Goal: Task Accomplishment & Management: Complete application form

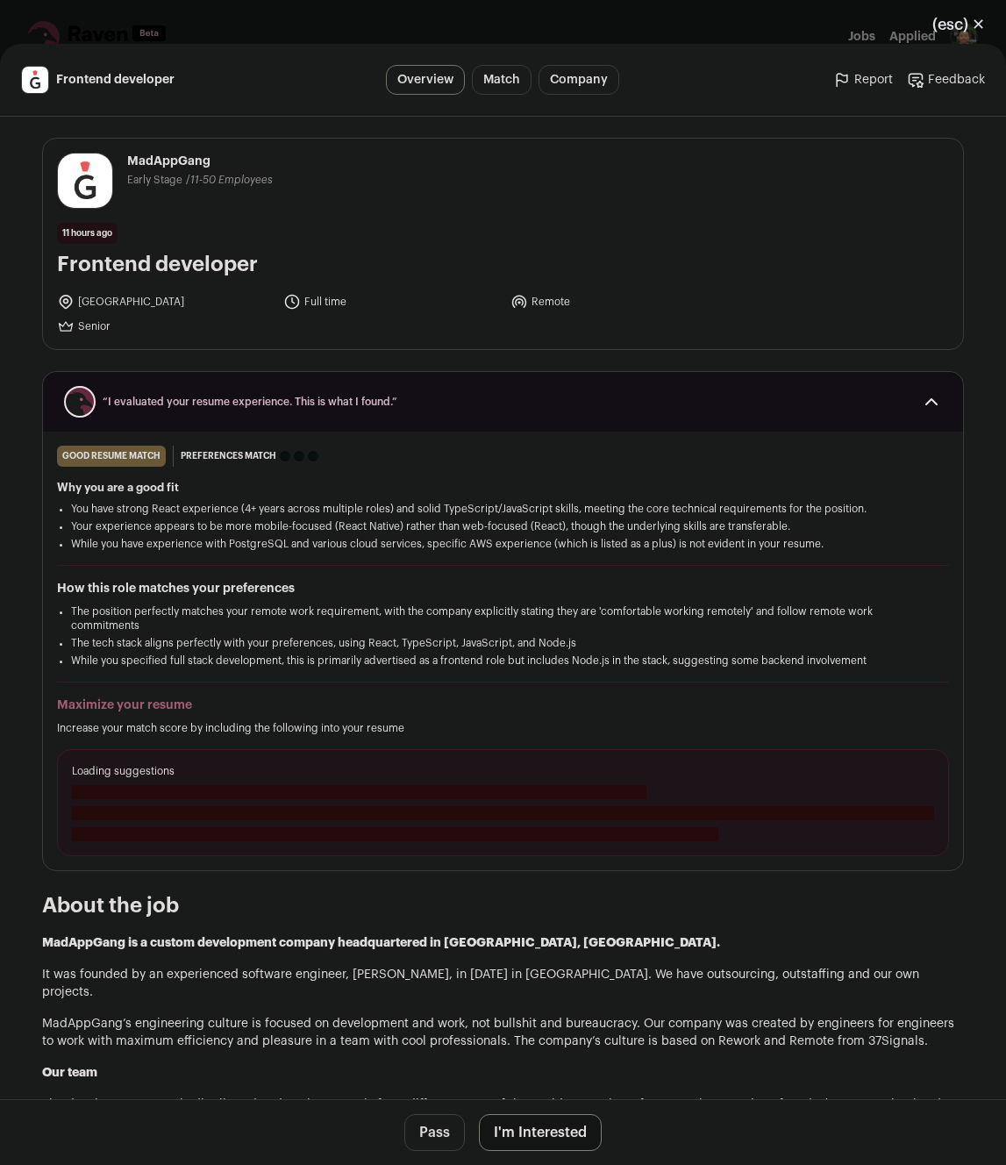
click at [554, 1139] on button "I'm Interested" at bounding box center [540, 1132] width 123 height 37
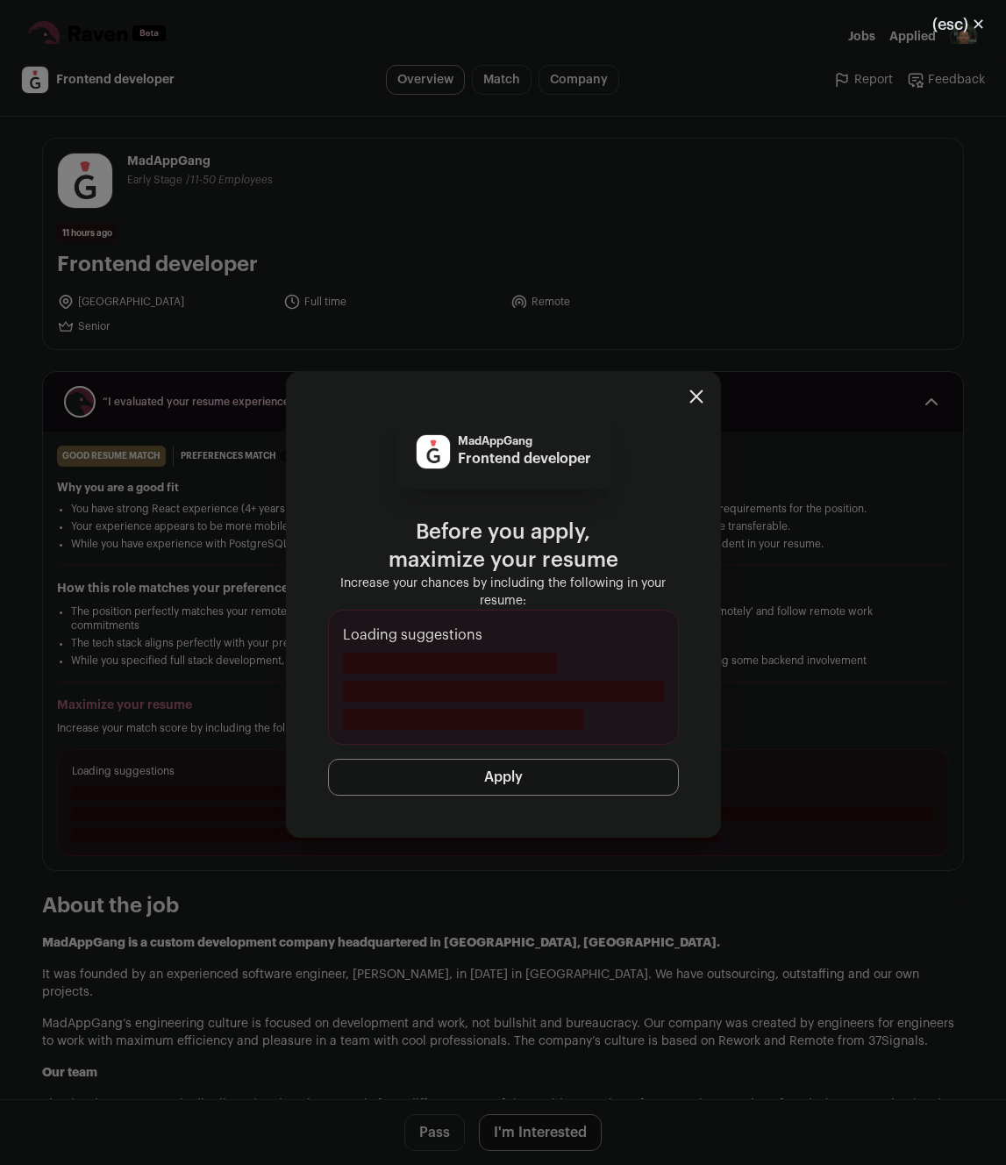
click at [575, 766] on button "Apply" at bounding box center [503, 777] width 351 height 37
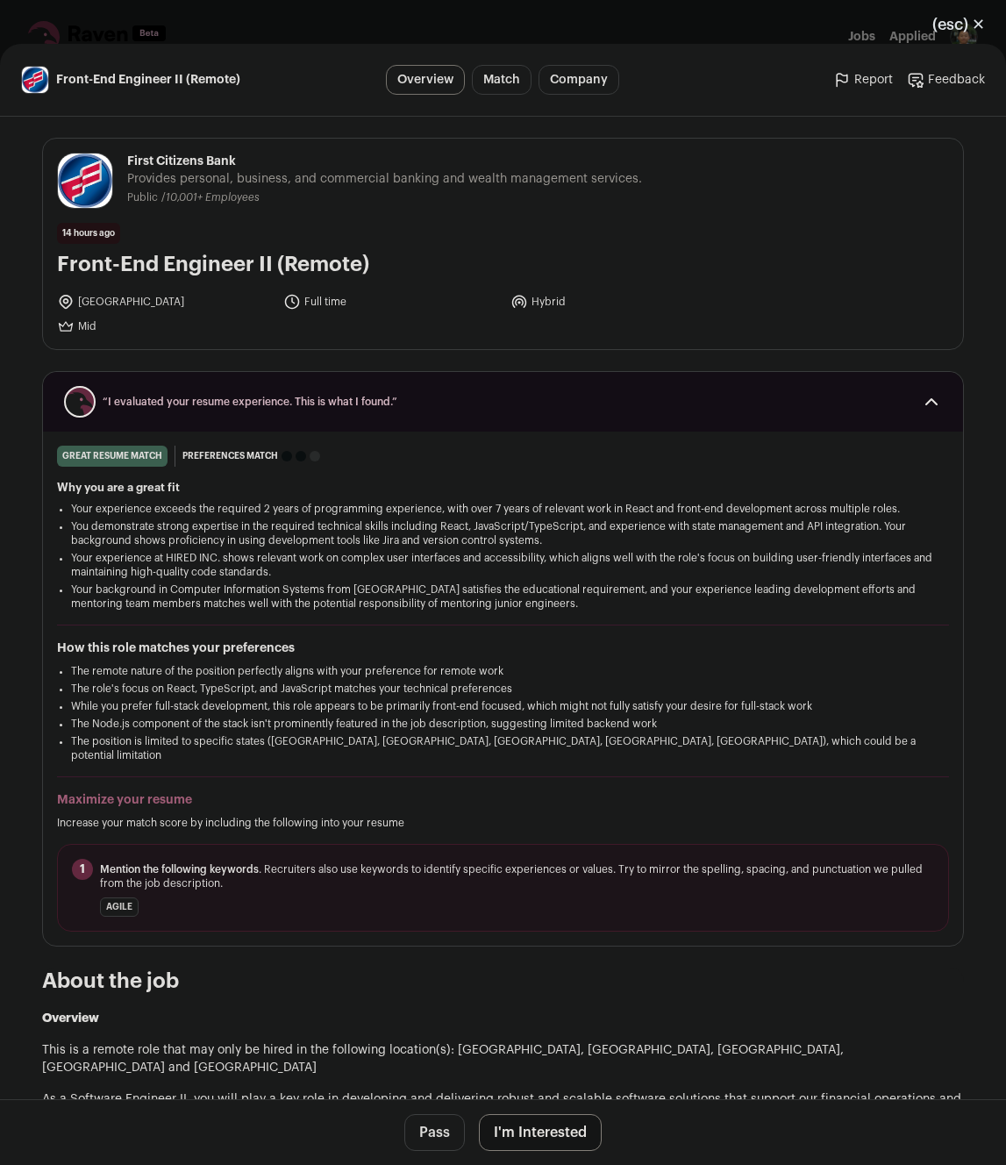
click at [538, 1137] on button "I'm Interested" at bounding box center [540, 1132] width 123 height 37
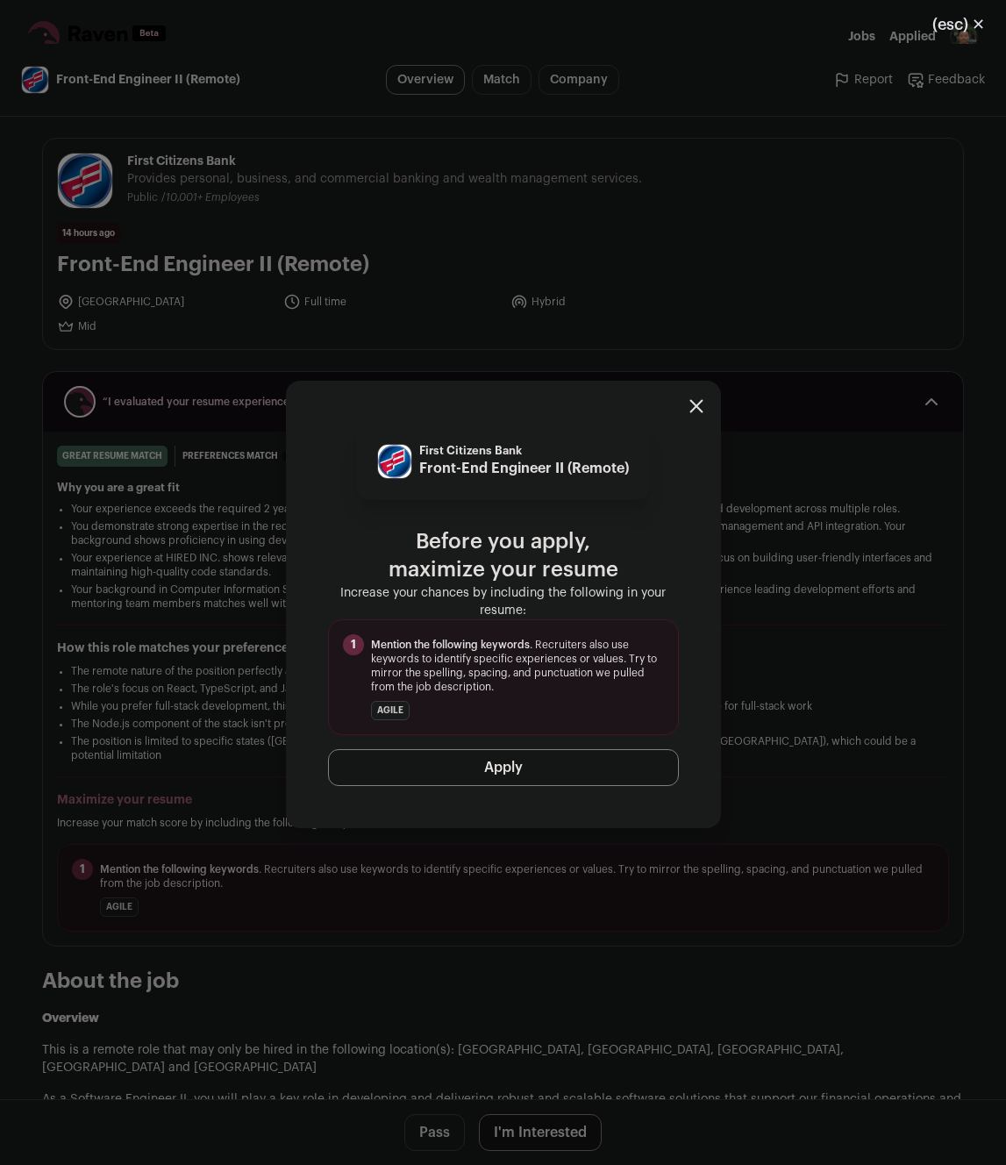
click at [540, 763] on button "Apply" at bounding box center [503, 767] width 351 height 37
